Goal: Transaction & Acquisition: Obtain resource

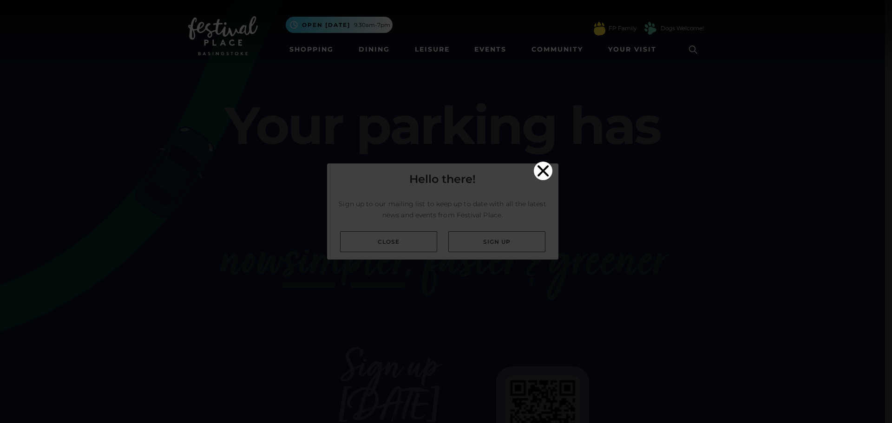
click at [543, 162] on icon "Close" at bounding box center [543, 171] width 19 height 19
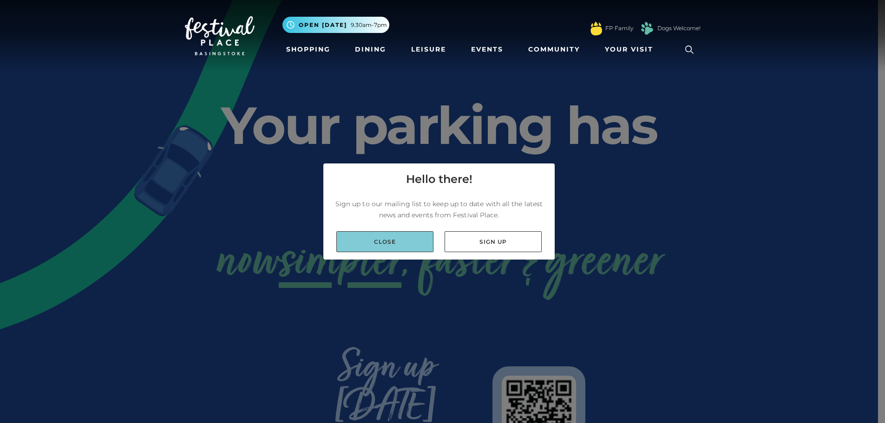
click at [410, 244] on link "Close" at bounding box center [385, 241] width 97 height 21
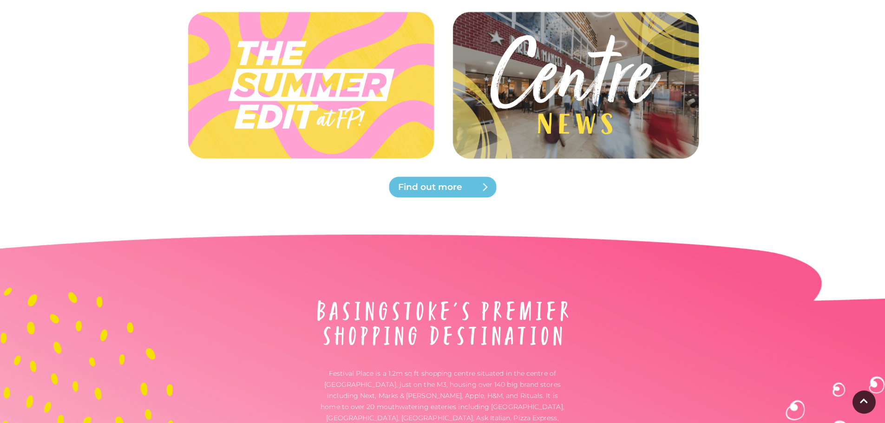
scroll to position [2458, 0]
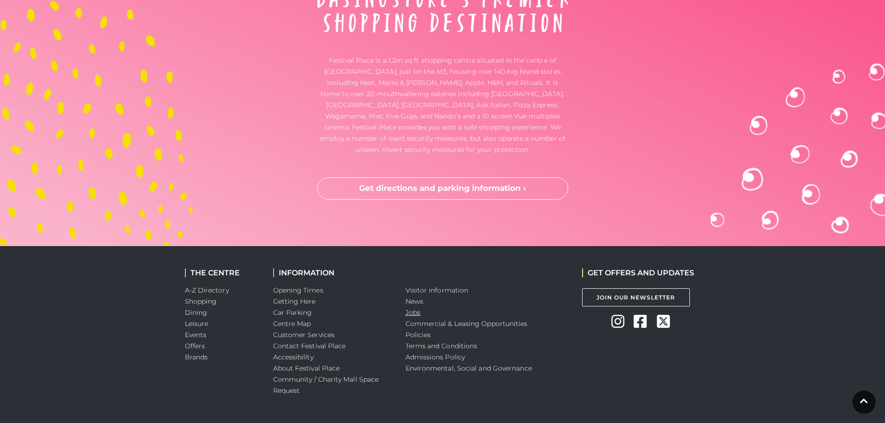
click at [415, 309] on link "Jobs" at bounding box center [413, 313] width 15 height 8
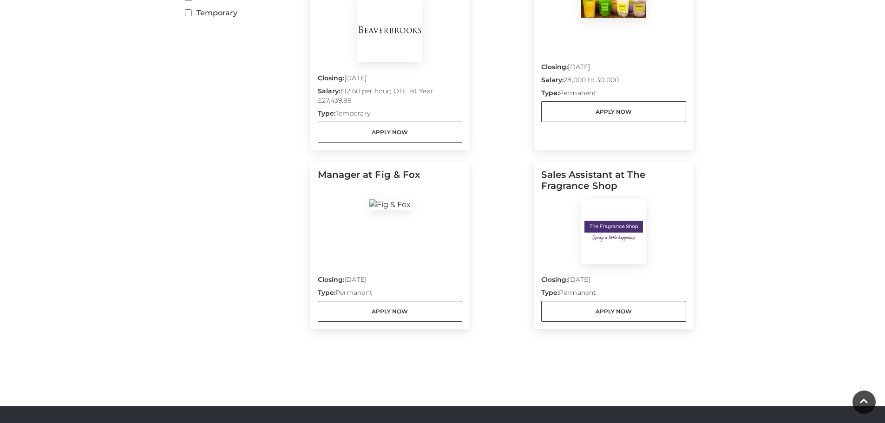
scroll to position [372, 0]
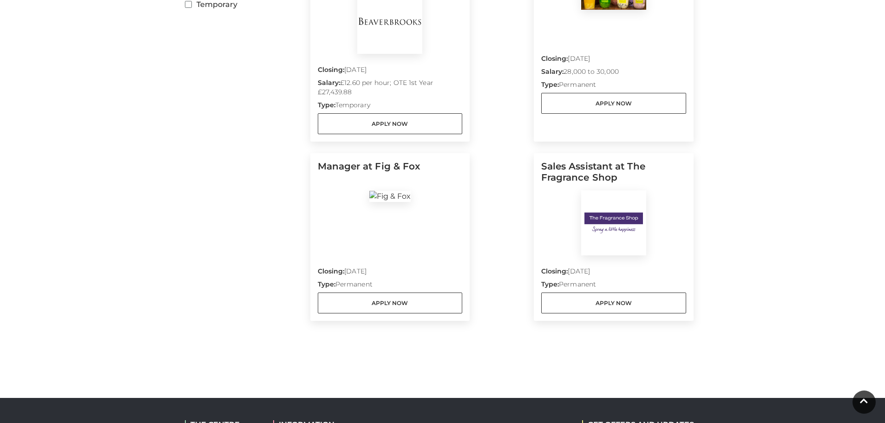
click at [341, 161] on h5 "Manager at Fig & Fox" at bounding box center [390, 176] width 145 height 30
click at [362, 293] on link "Apply Now" at bounding box center [390, 303] width 145 height 21
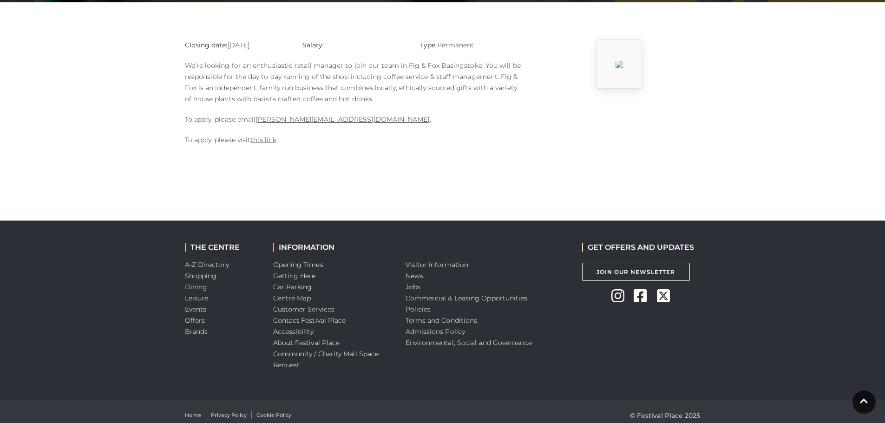
scroll to position [232, 0]
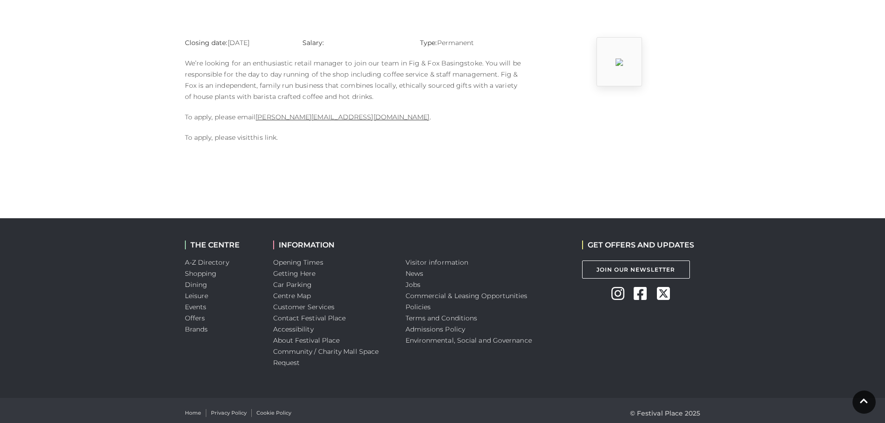
click at [256, 136] on link "this link" at bounding box center [264, 137] width 26 height 8
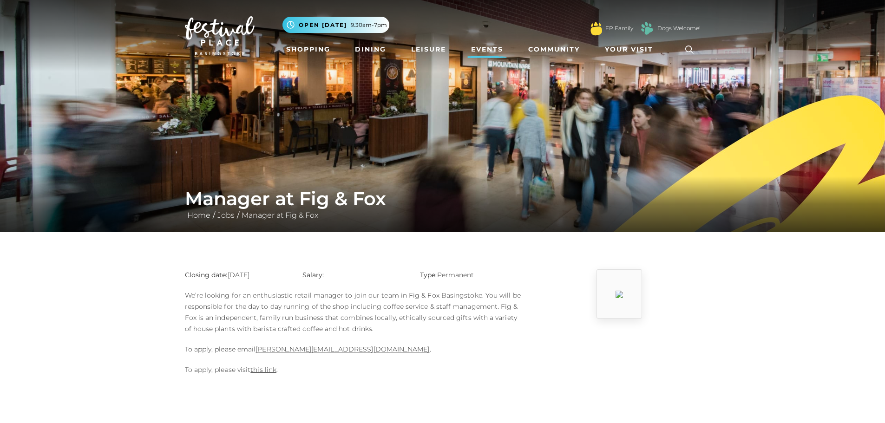
click at [486, 48] on link "Events" at bounding box center [488, 49] width 40 height 17
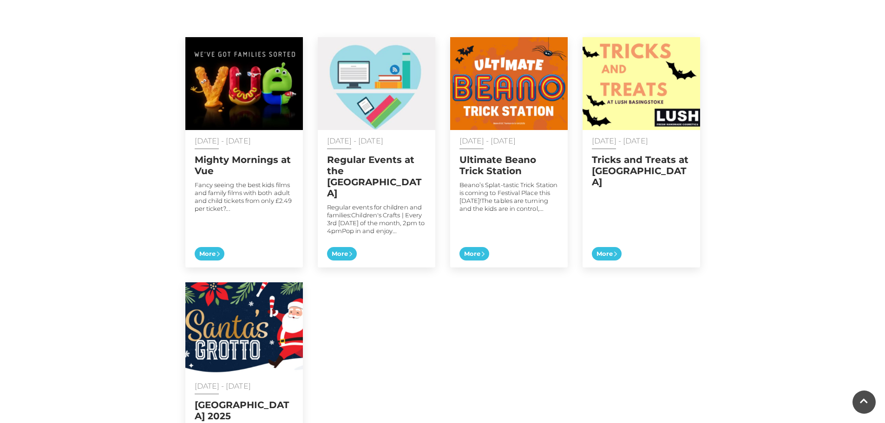
scroll to position [465, 0]
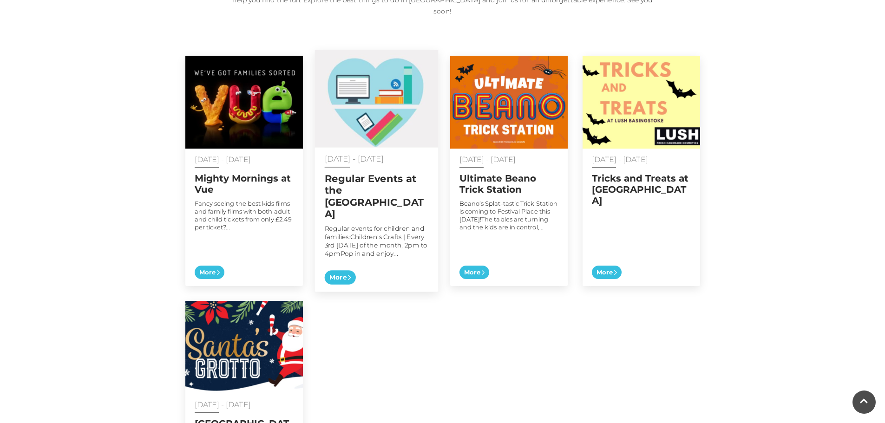
click at [351, 188] on h2 "Regular Events at the [GEOGRAPHIC_DATA]" at bounding box center [376, 196] width 104 height 47
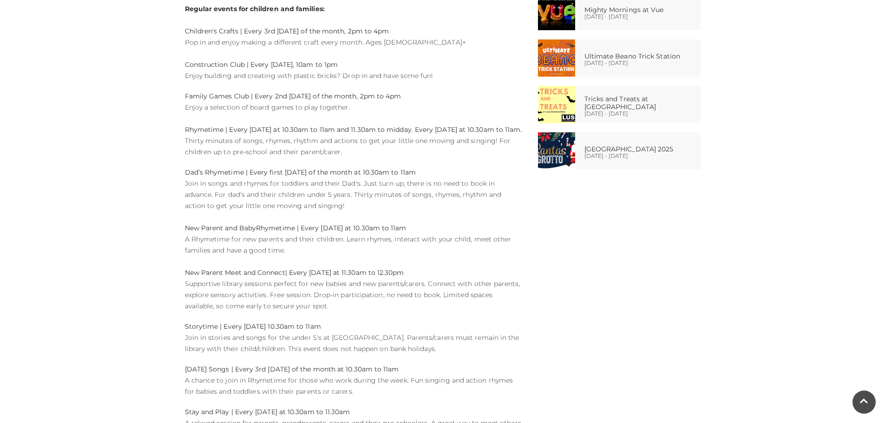
scroll to position [511, 0]
